Goal: Task Accomplishment & Management: Use online tool/utility

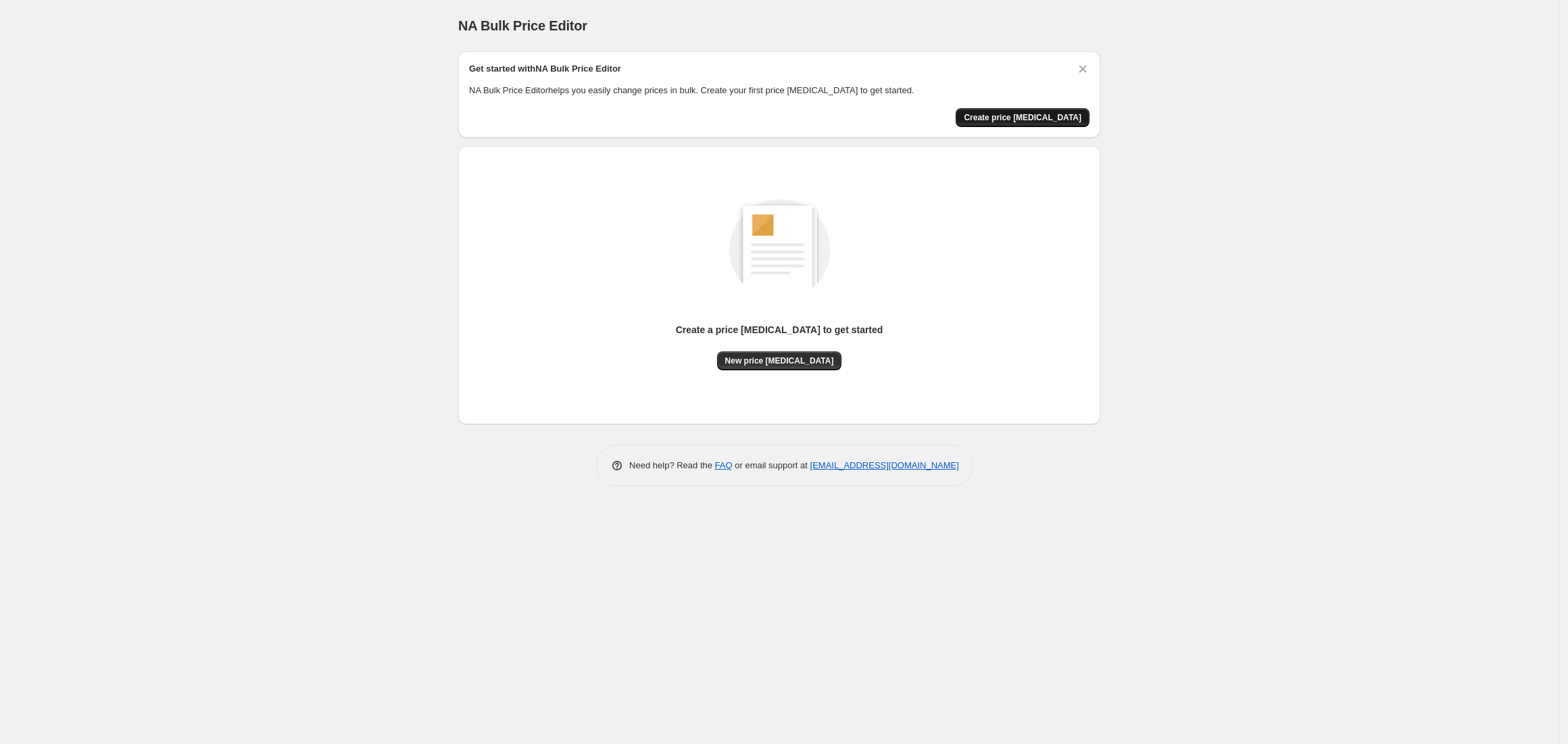
click at [1050, 118] on span "Create price [MEDICAL_DATA]" at bounding box center [1023, 117] width 118 height 11
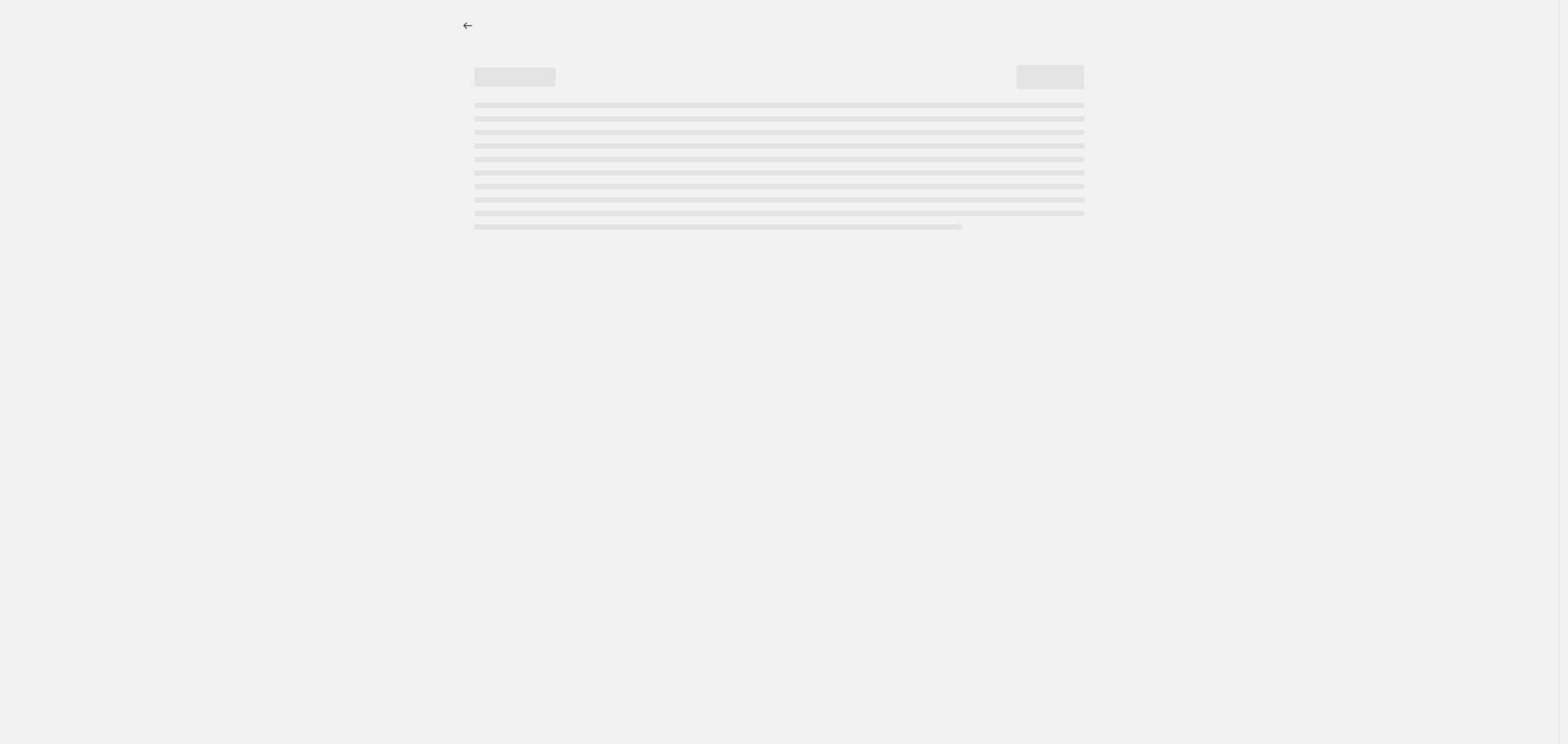
select select "percentage"
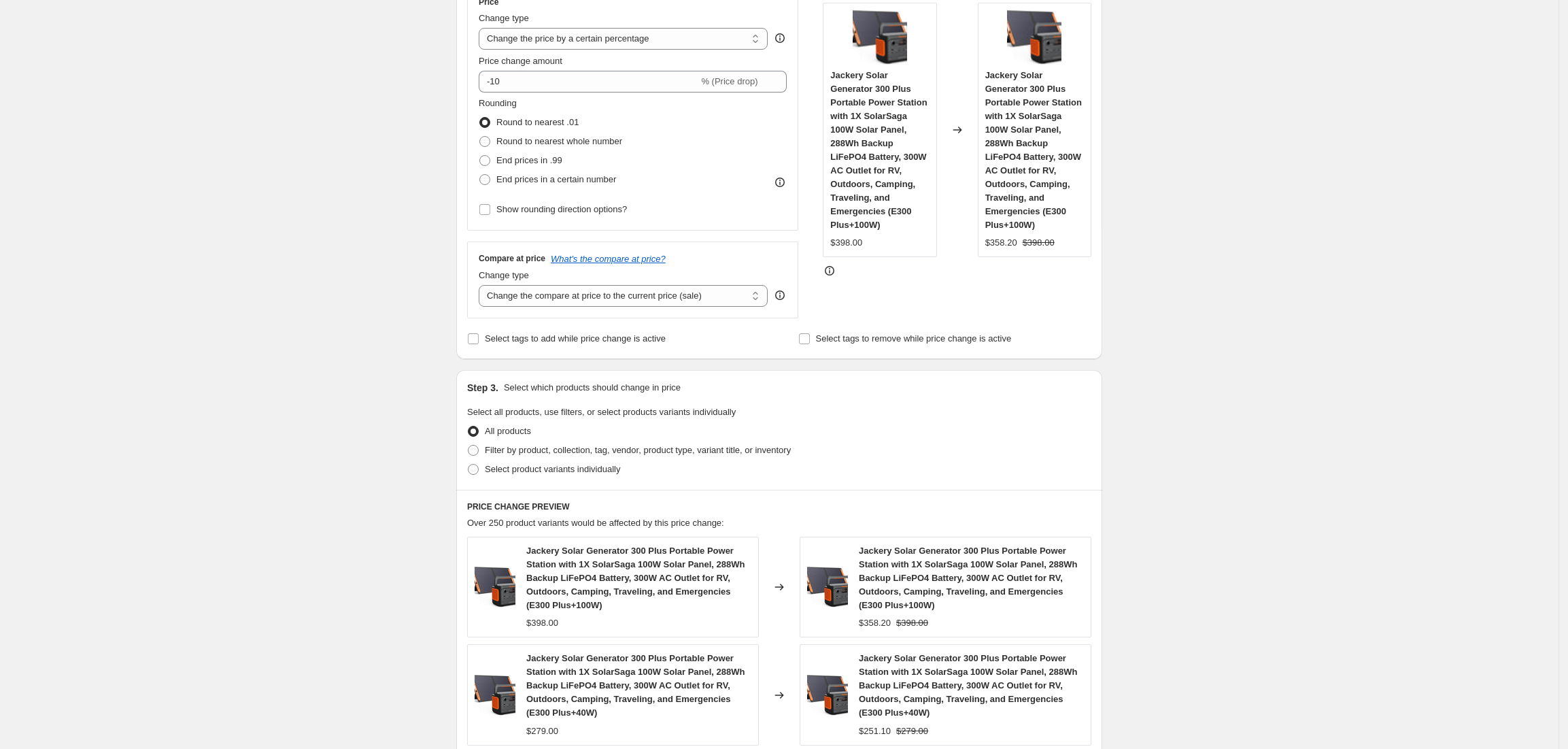
scroll to position [272, 0]
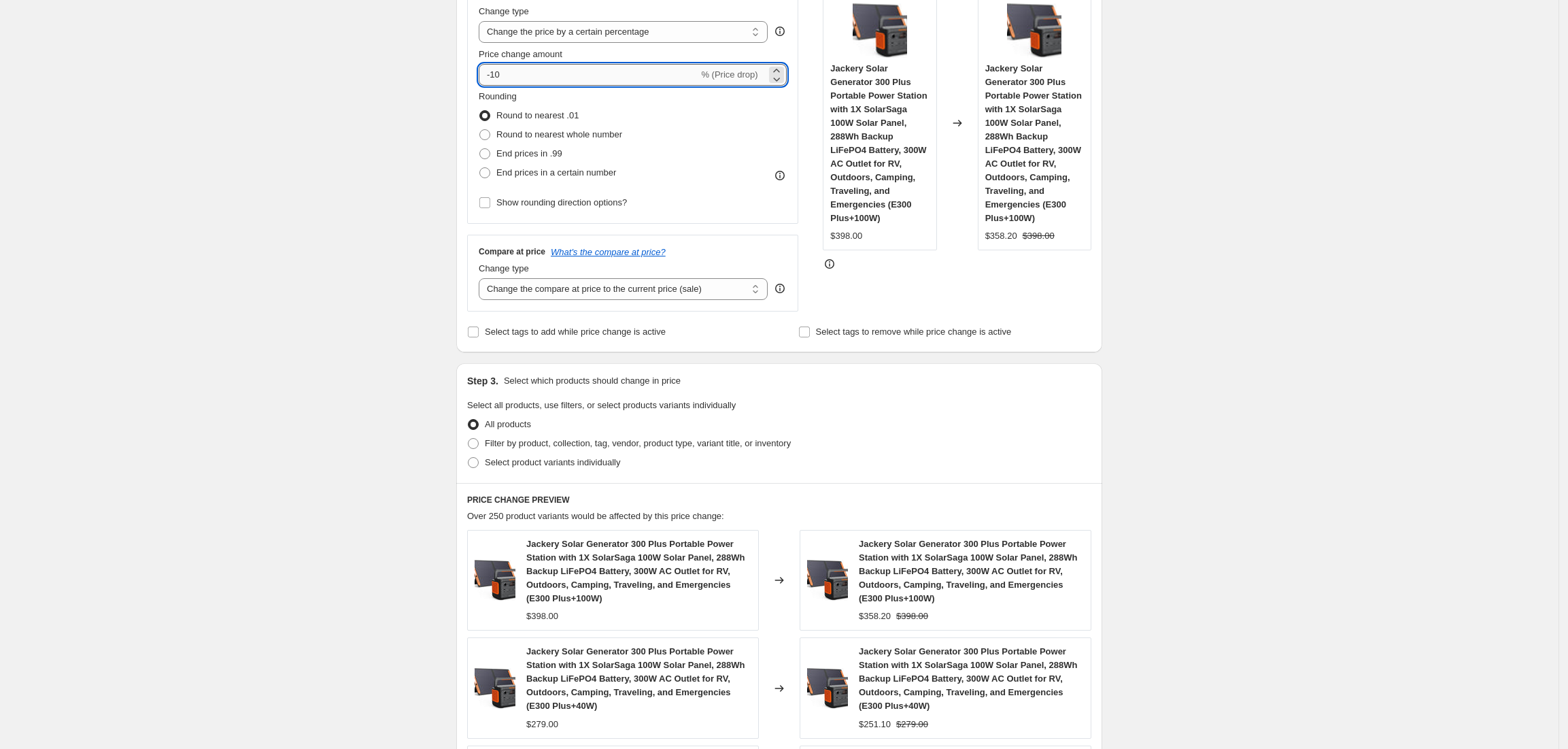
click at [510, 81] on input "-10" at bounding box center [588, 75] width 219 height 21
type input "-1"
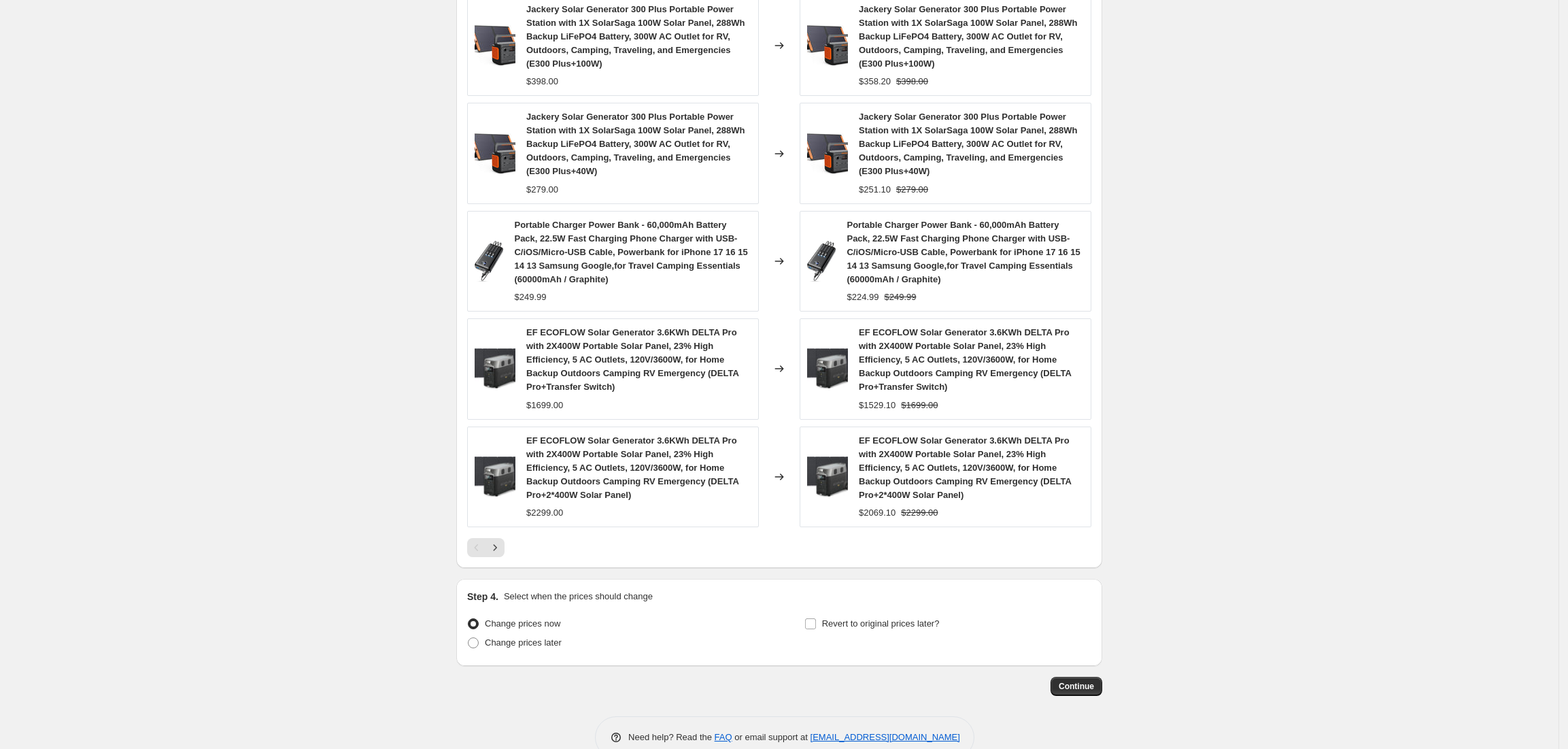
scroll to position [827, 0]
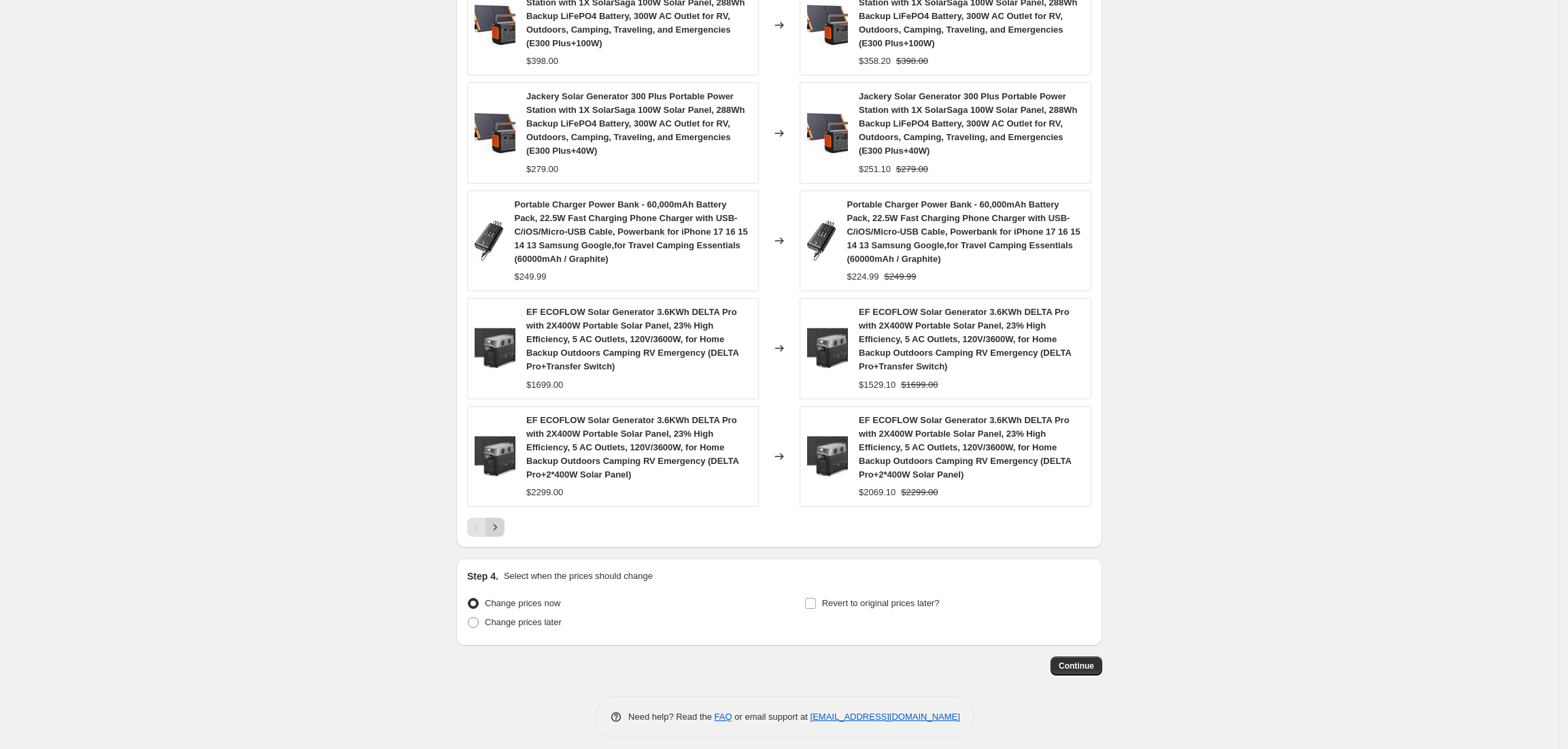
type input "-20"
click at [499, 520] on icon "Next" at bounding box center [495, 527] width 14 height 14
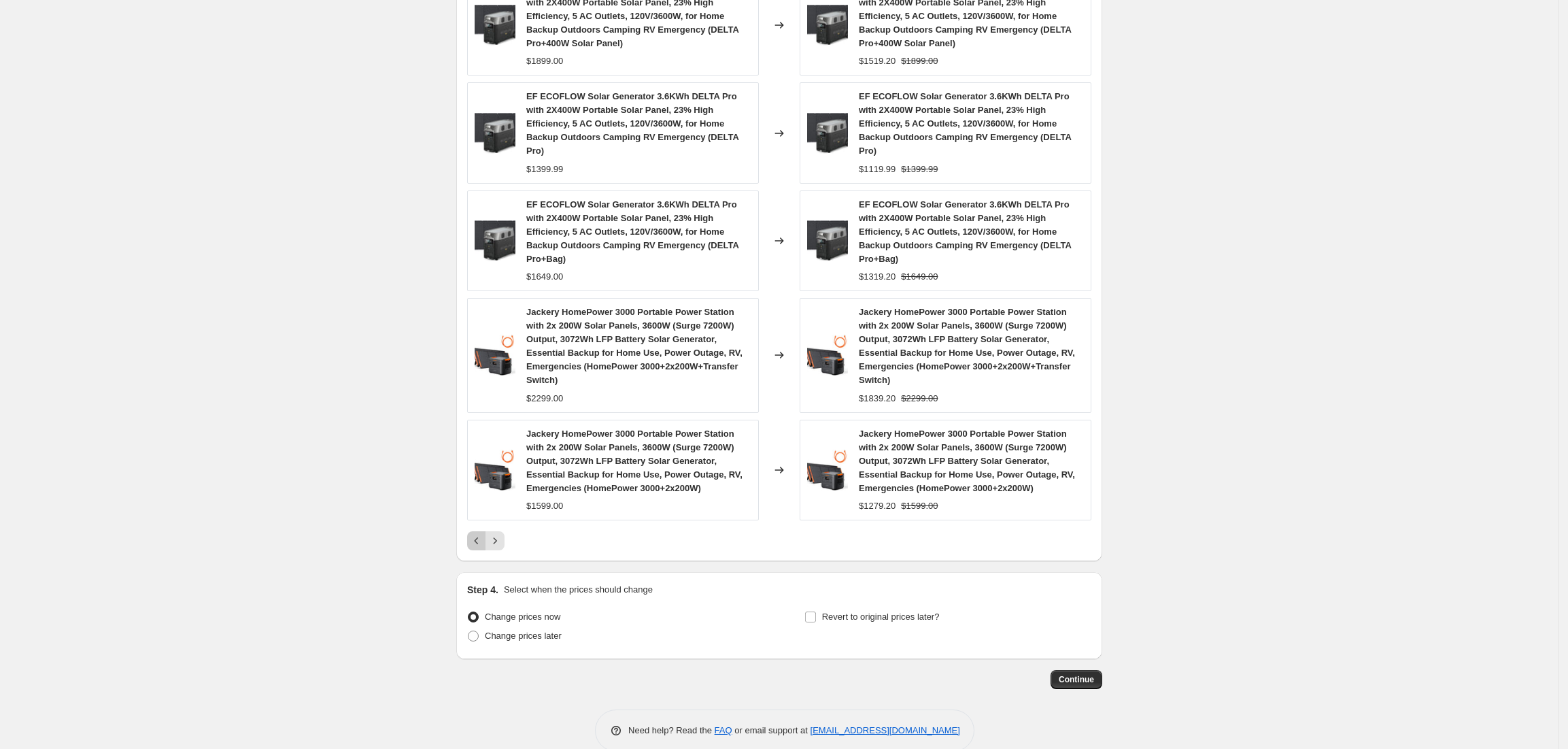
click at [477, 534] on icon "Previous" at bounding box center [476, 540] width 14 height 14
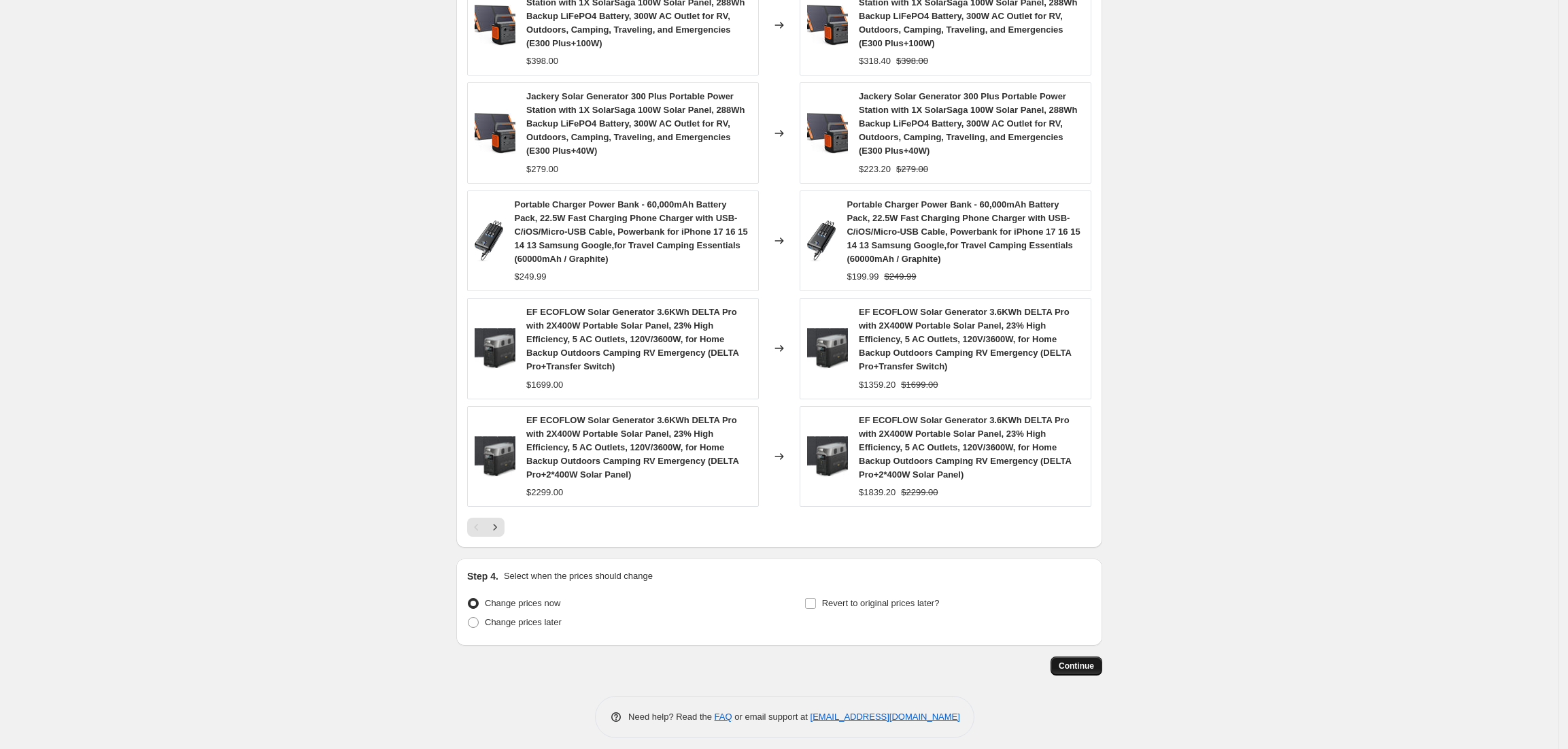
click at [1086, 661] on span "Continue" at bounding box center [1076, 666] width 35 height 11
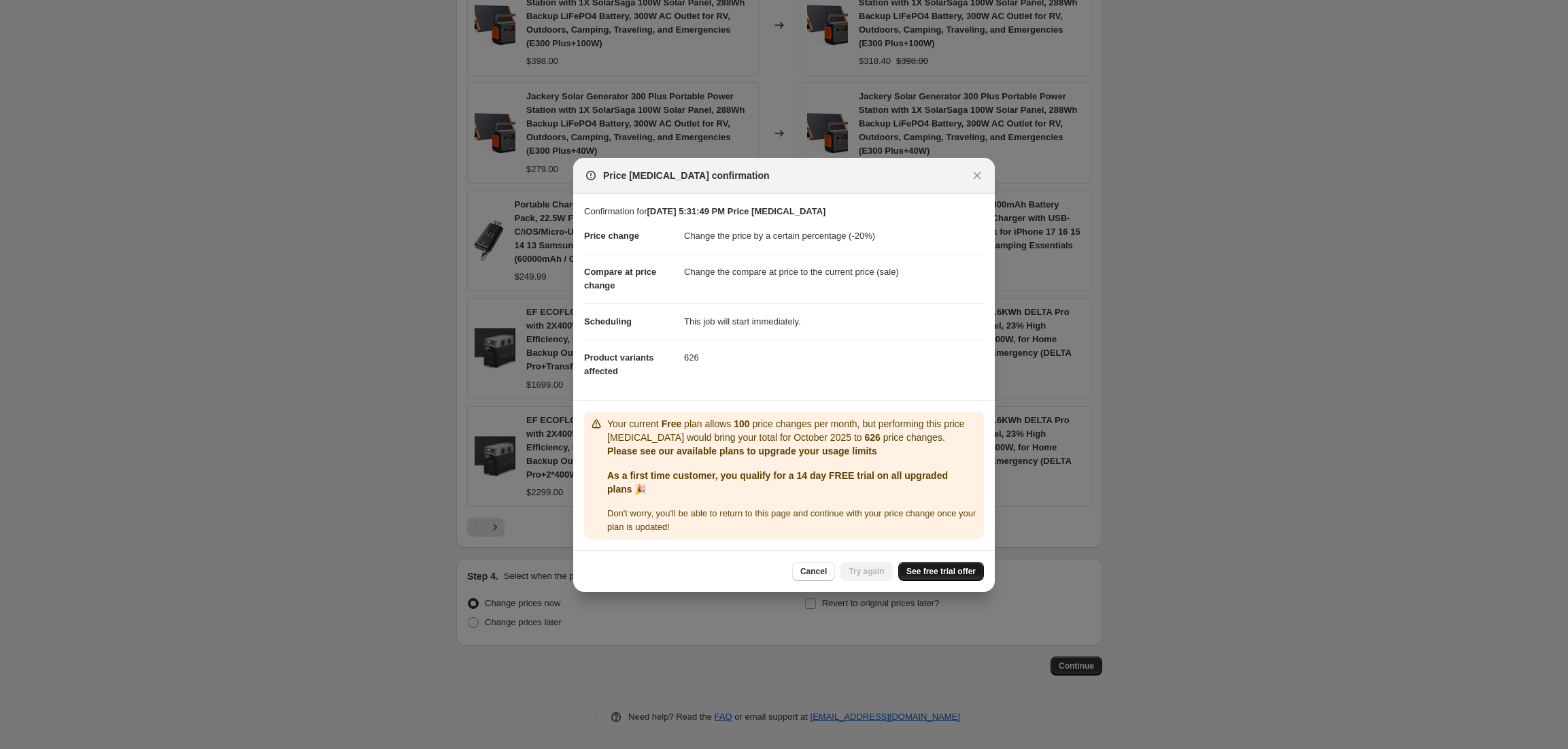
click at [961, 579] on link "See free trial offer" at bounding box center [941, 571] width 85 height 19
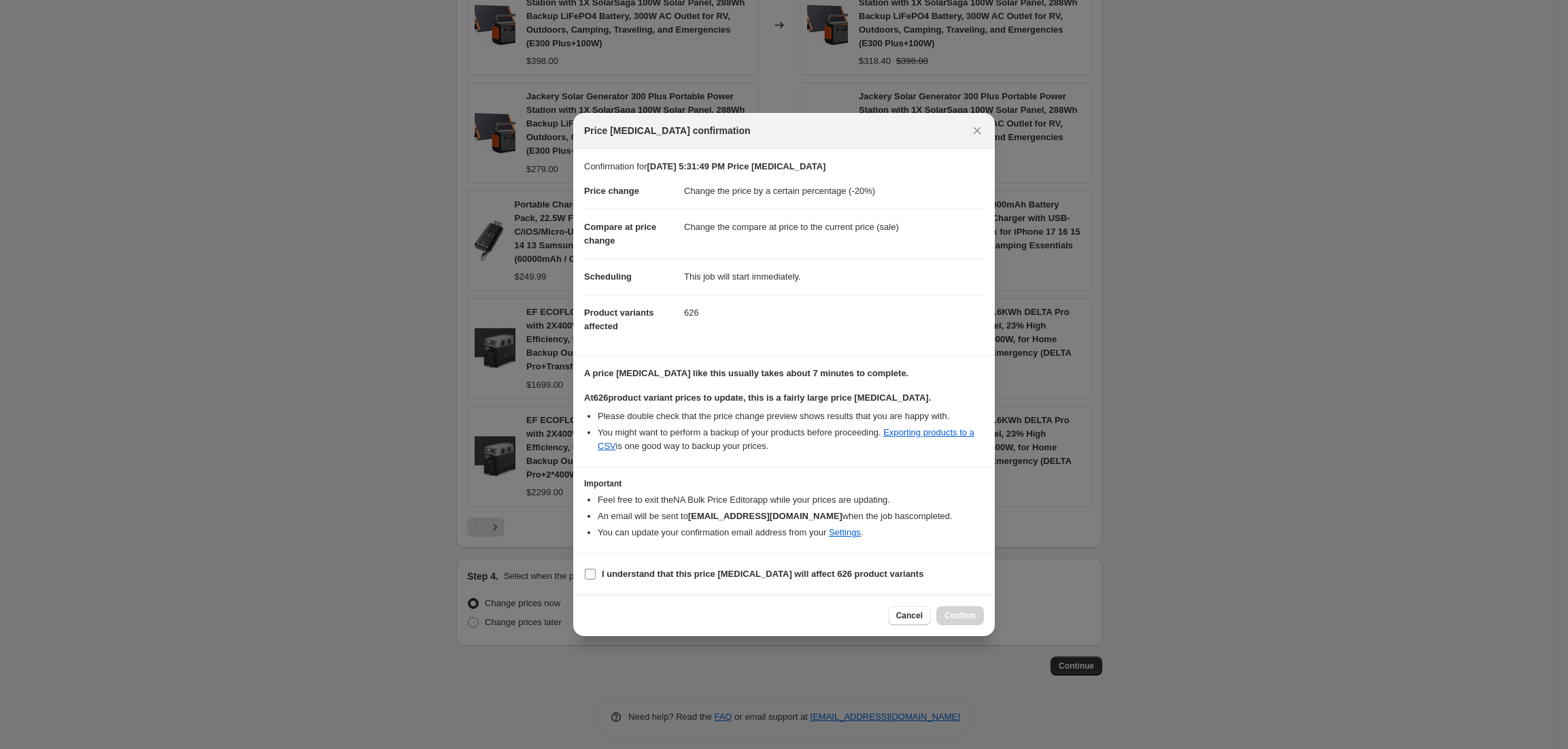
click at [613, 570] on b "I understand that this price change job will affect 626 product variants" at bounding box center [763, 573] width 322 height 11
click at [596, 570] on input "I understand that this price change job will affect 626 product variants" at bounding box center [590, 573] width 11 height 11
checkbox input "true"
click at [961, 618] on span "Confirm" at bounding box center [961, 615] width 31 height 11
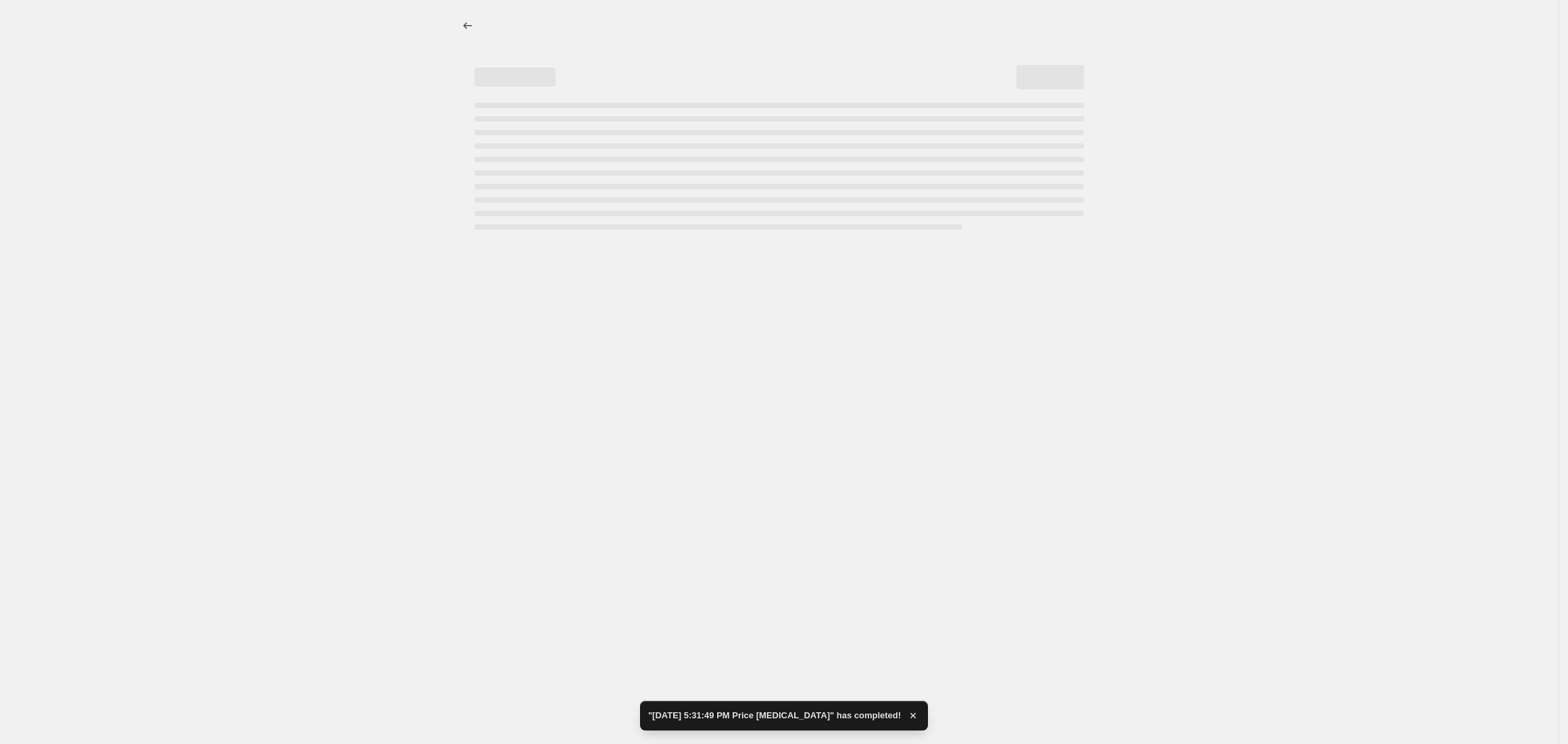
select select "percentage"
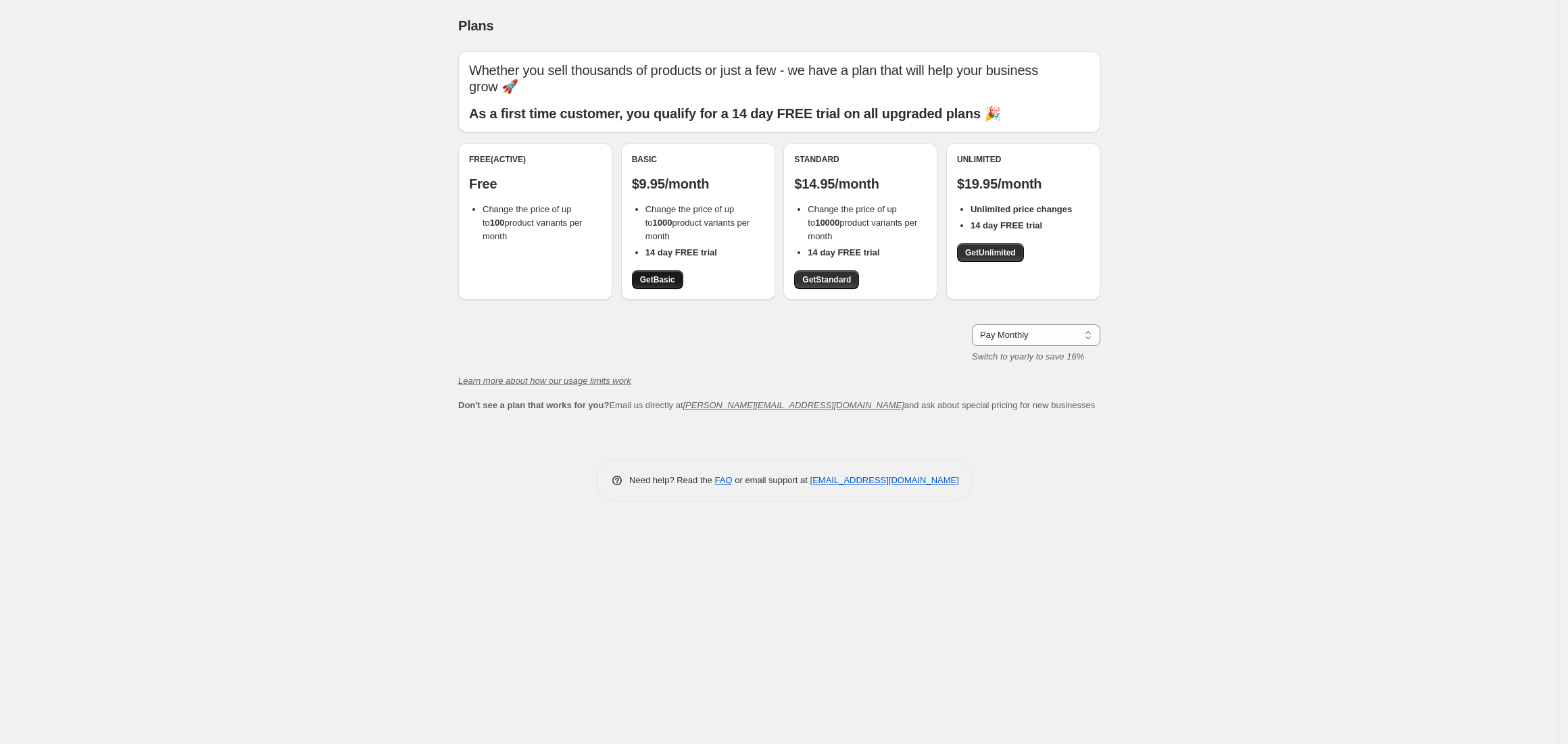
drag, startPoint x: 626, startPoint y: 279, endPoint x: 642, endPoint y: 281, distance: 16.1
click at [626, 279] on div "Basic $9.95/month Change the price of up to 1000 product variants per month 14 …" at bounding box center [698, 222] width 154 height 157
click at [642, 281] on span "Get Basic" at bounding box center [658, 279] width 35 height 11
